Goal: Task Accomplishment & Management: Manage account settings

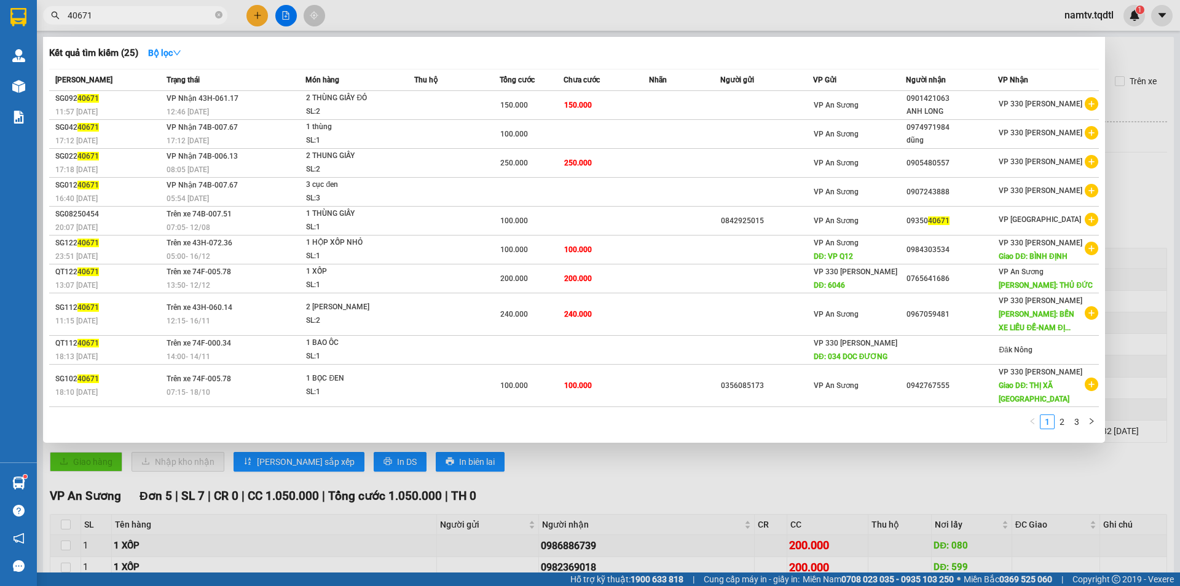
scroll to position [135, 0]
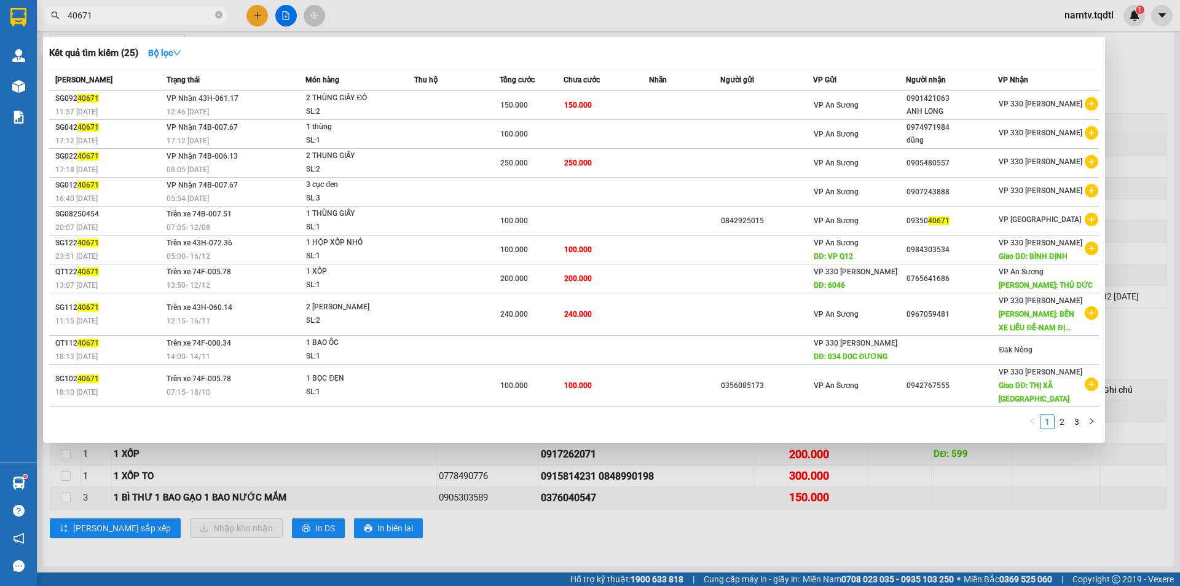
drag, startPoint x: 171, startPoint y: 12, endPoint x: 54, endPoint y: 16, distance: 116.8
click at [54, 16] on div "40671" at bounding box center [120, 15] width 240 height 18
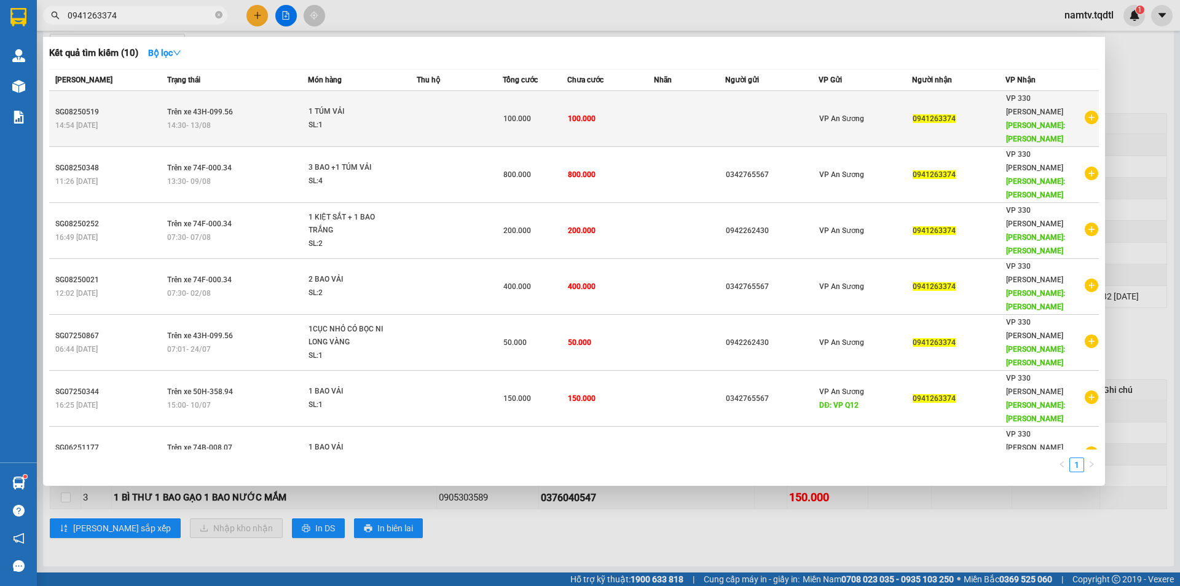
type input "0941263374"
click at [352, 105] on div "1 TÚM VẢI" at bounding box center [354, 112] width 92 height 14
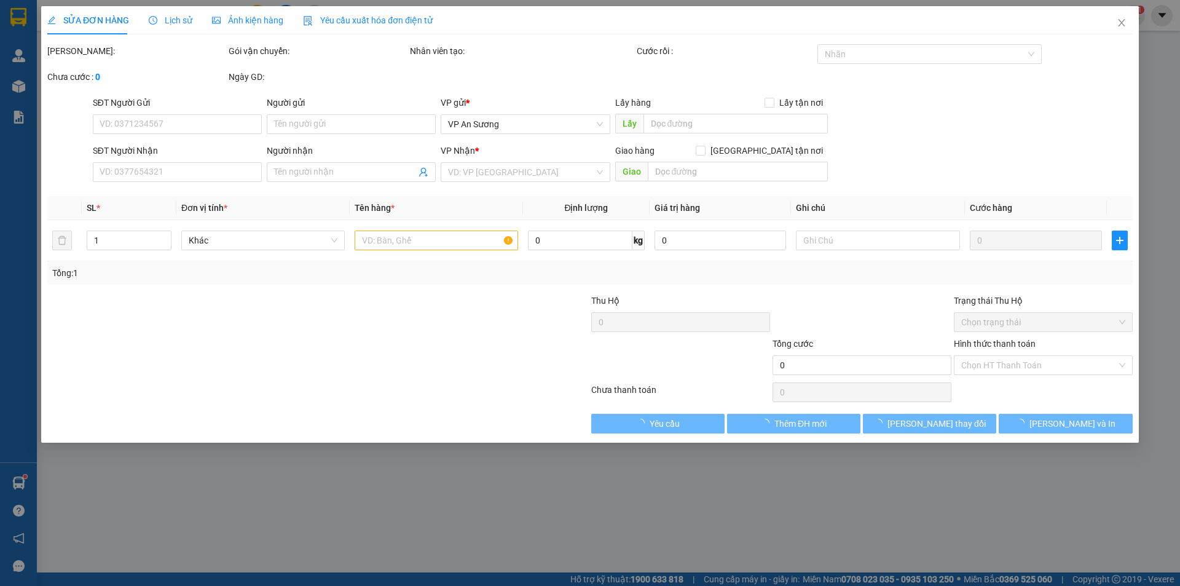
type input "0941263374"
type input "[PERSON_NAME]"
type input "100.000"
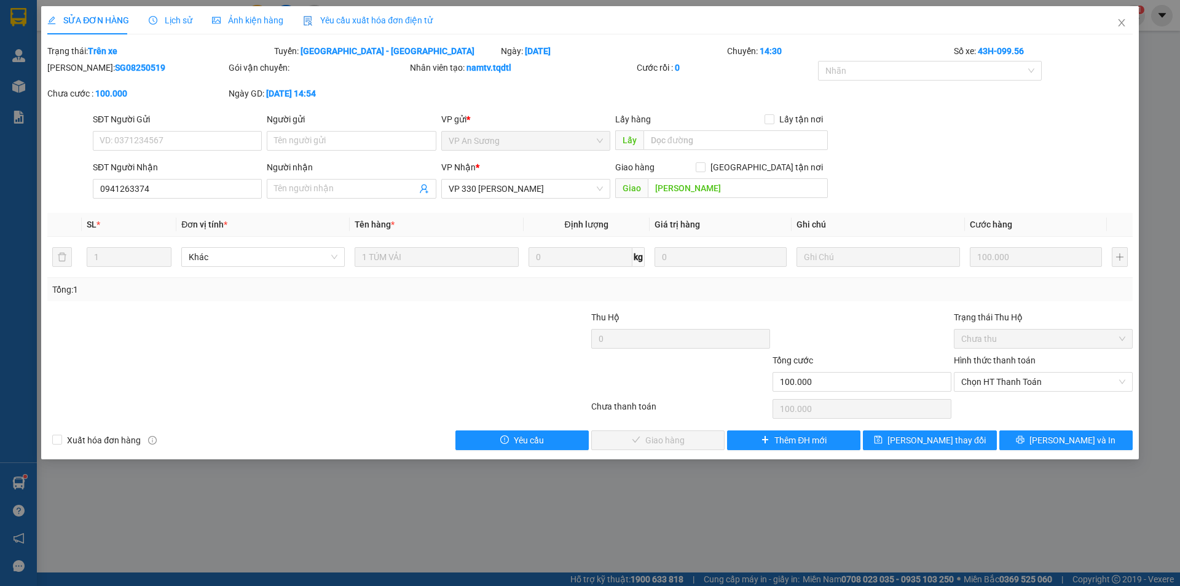
click at [183, 18] on span "Lịch sử" at bounding box center [171, 20] width 44 height 10
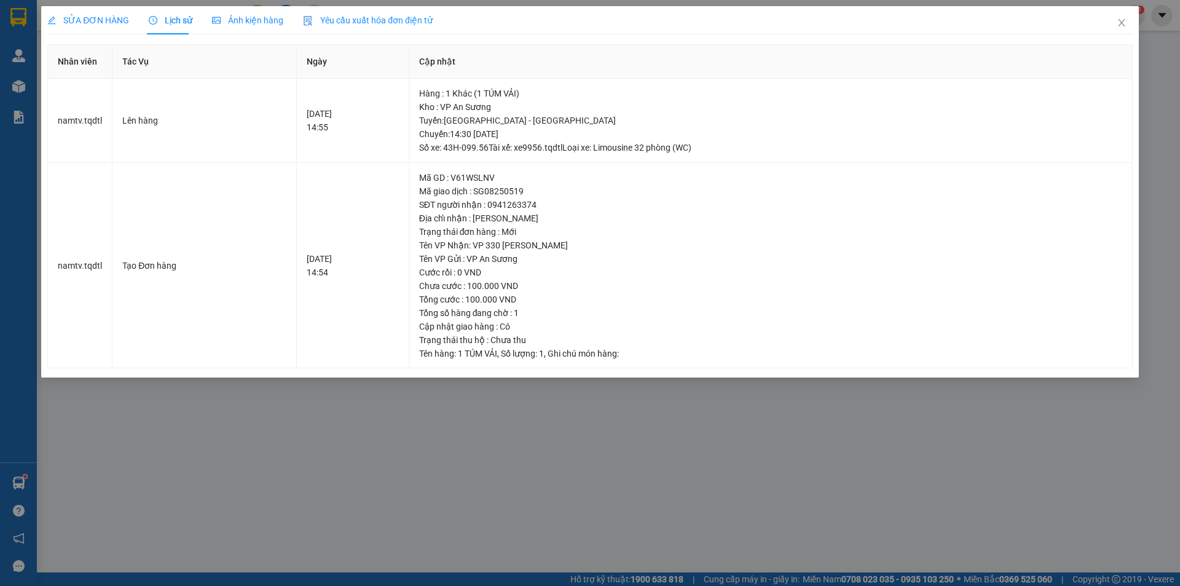
click at [444, 410] on div "SỬA ĐƠN HÀNG Lịch sử Ảnh kiện hàng Yêu cầu xuất hóa đơn điện tử Total Paid Fee …" at bounding box center [590, 293] width 1180 height 586
click at [1130, 25] on span "Close" at bounding box center [1121, 23] width 34 height 34
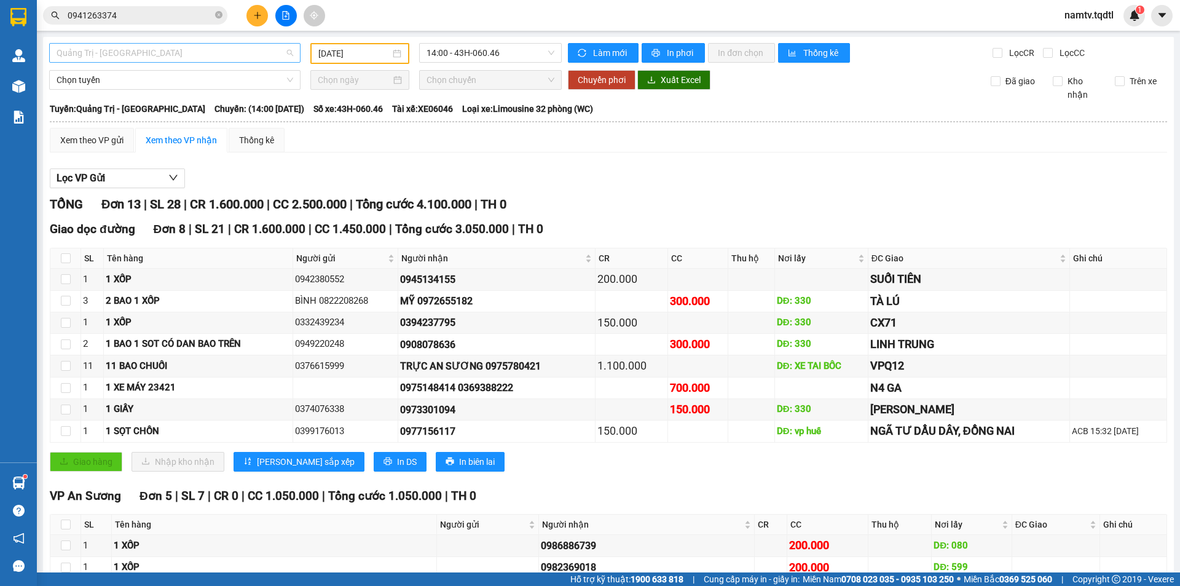
click at [139, 53] on span "Quảng Trị - [GEOGRAPHIC_DATA]" at bounding box center [175, 53] width 237 height 18
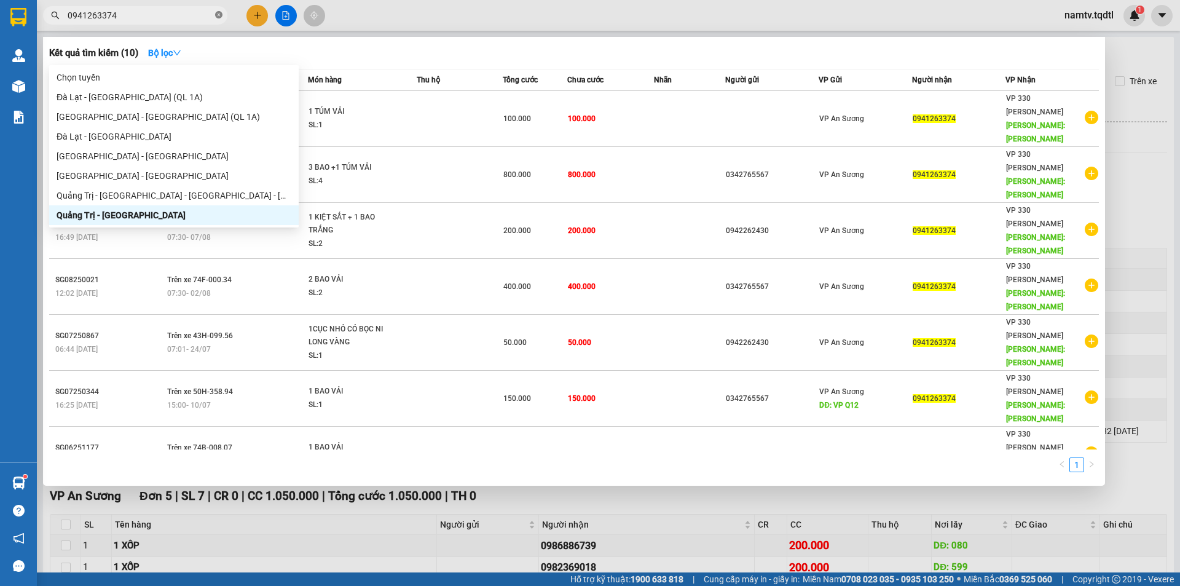
click at [219, 18] on icon "close-circle" at bounding box center [218, 14] width 7 height 7
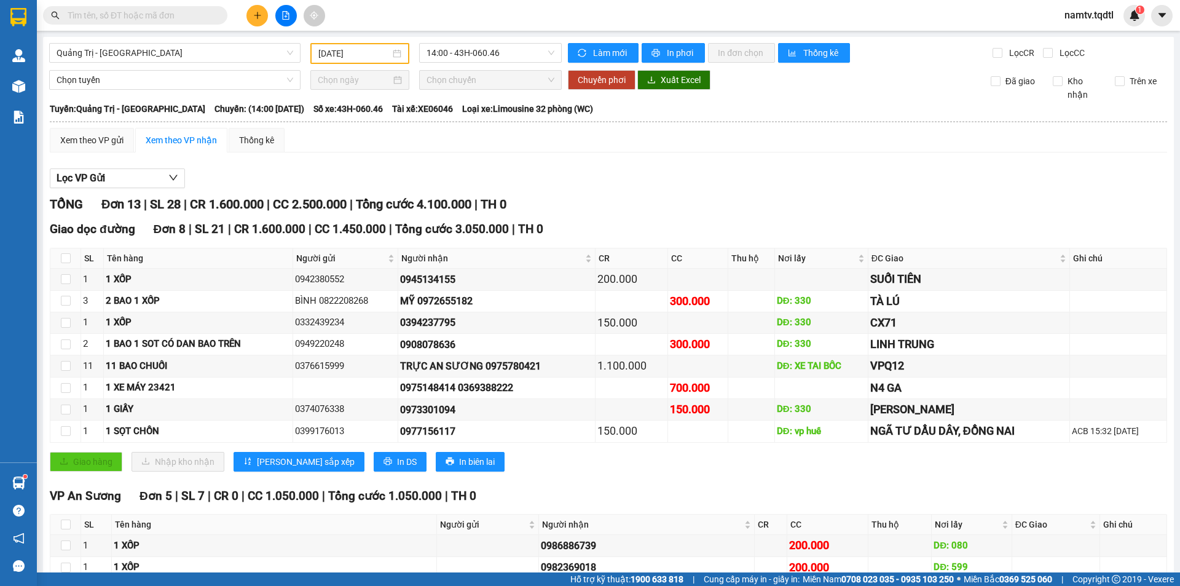
click at [161, 18] on input "text" at bounding box center [140, 16] width 145 height 14
